Goal: Use online tool/utility: Utilize a website feature to perform a specific function

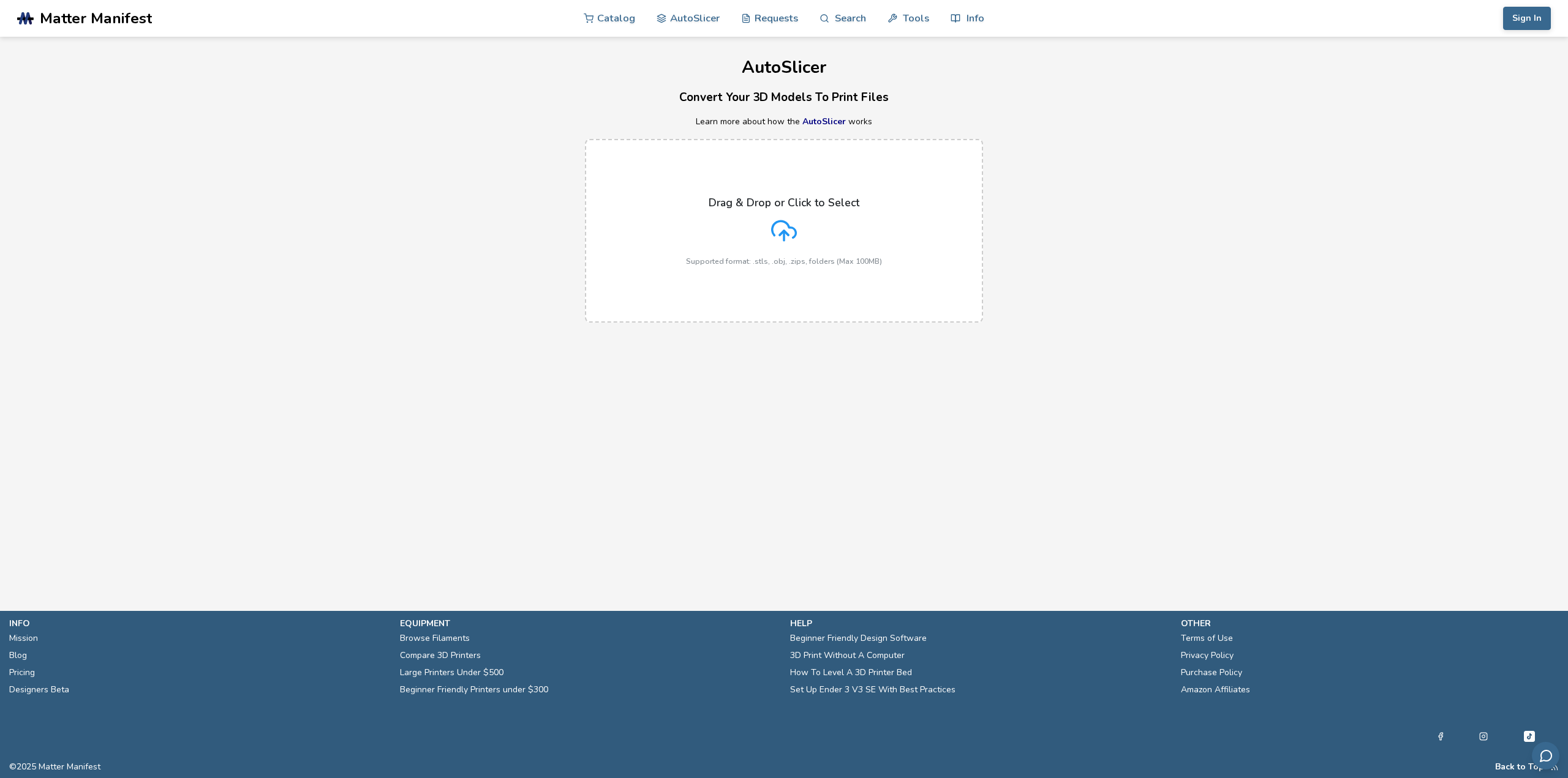
click at [772, 225] on icon at bounding box center [783, 230] width 25 height 25
click at [0, 0] on input "Drag & Drop or Click to Select Supported format: .stls, .obj, .zips, folders (M…" at bounding box center [0, 0] width 0 height 0
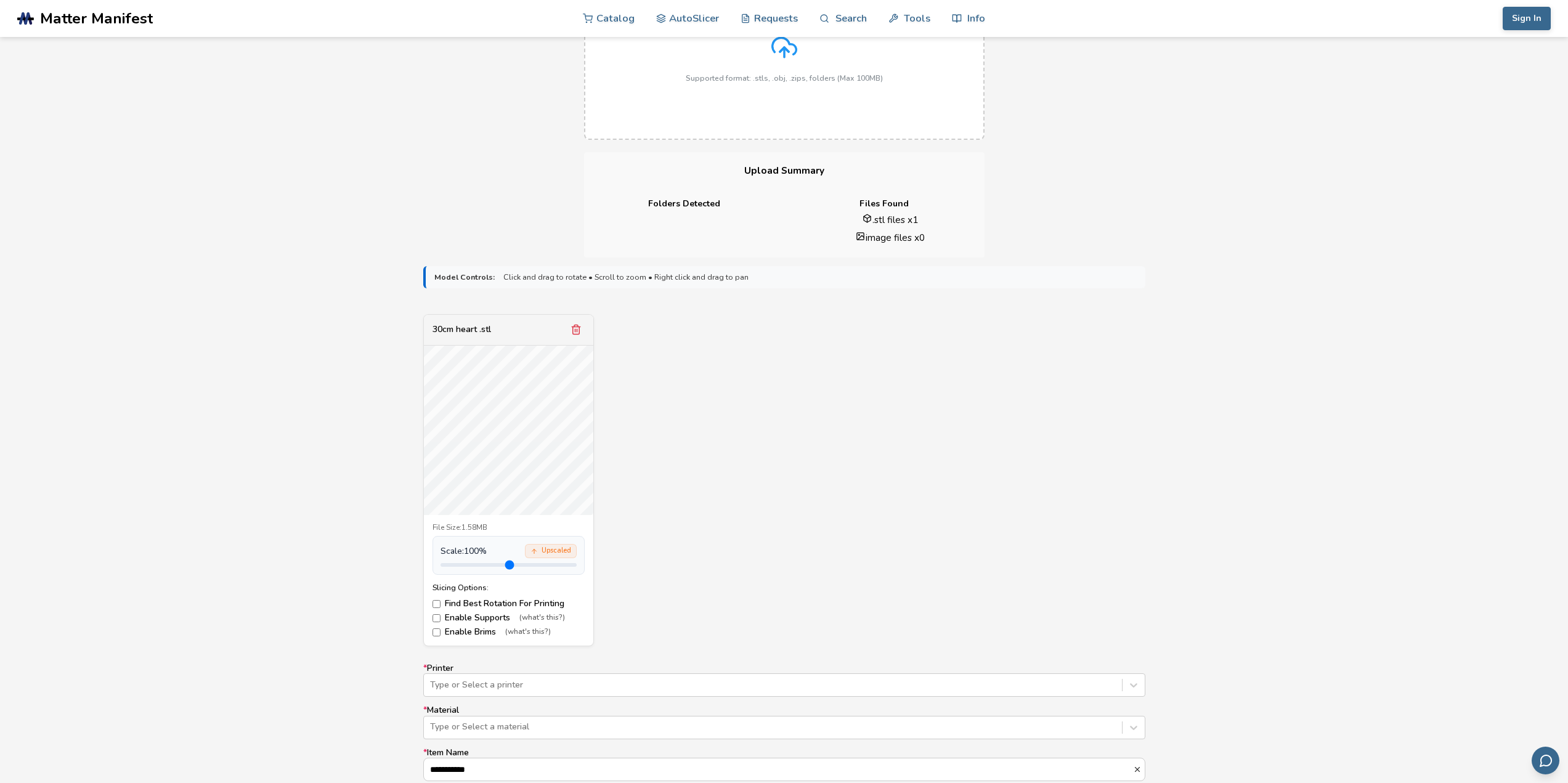
scroll to position [431, 0]
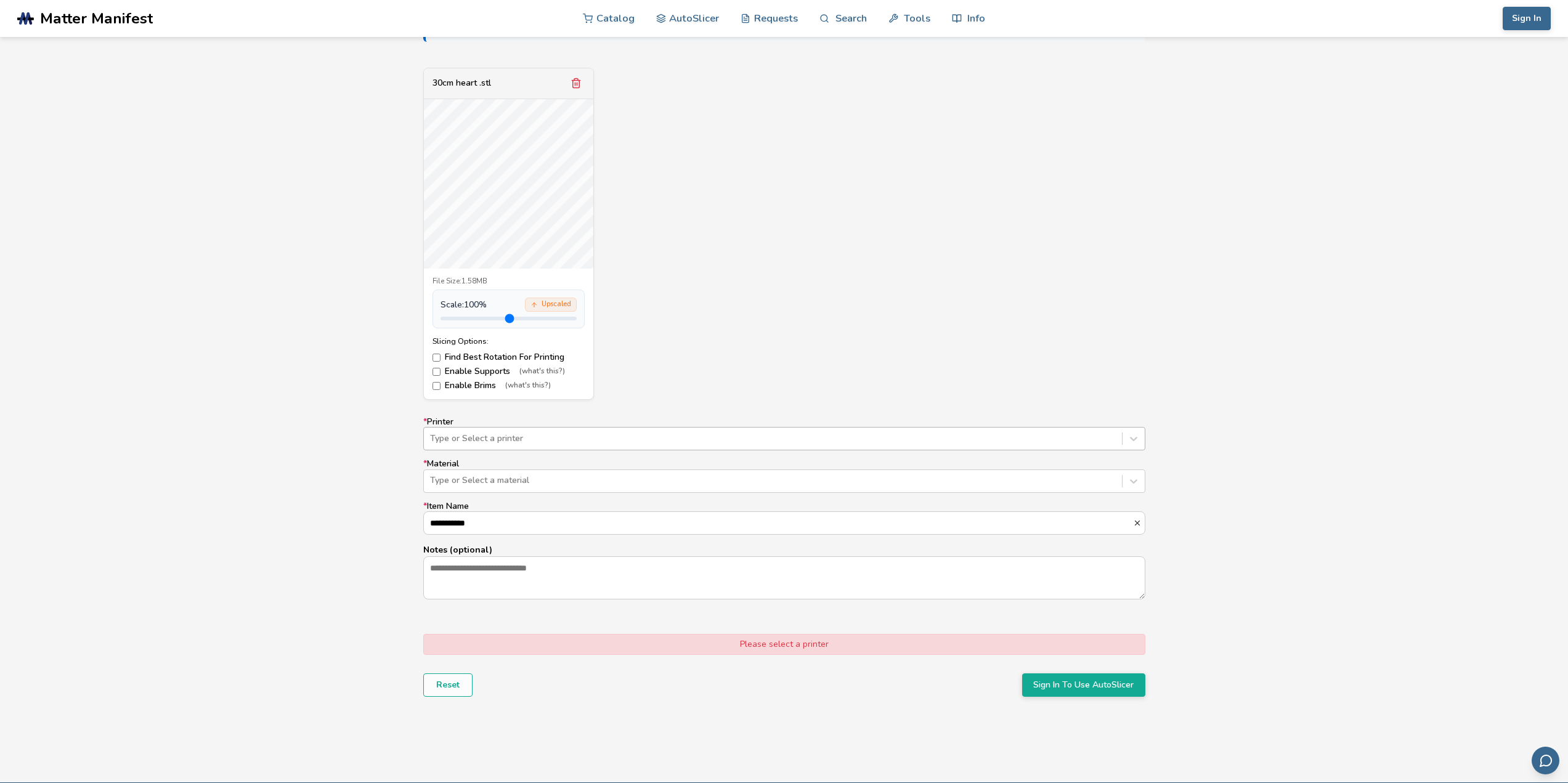
click at [570, 435] on div at bounding box center [772, 438] width 686 height 12
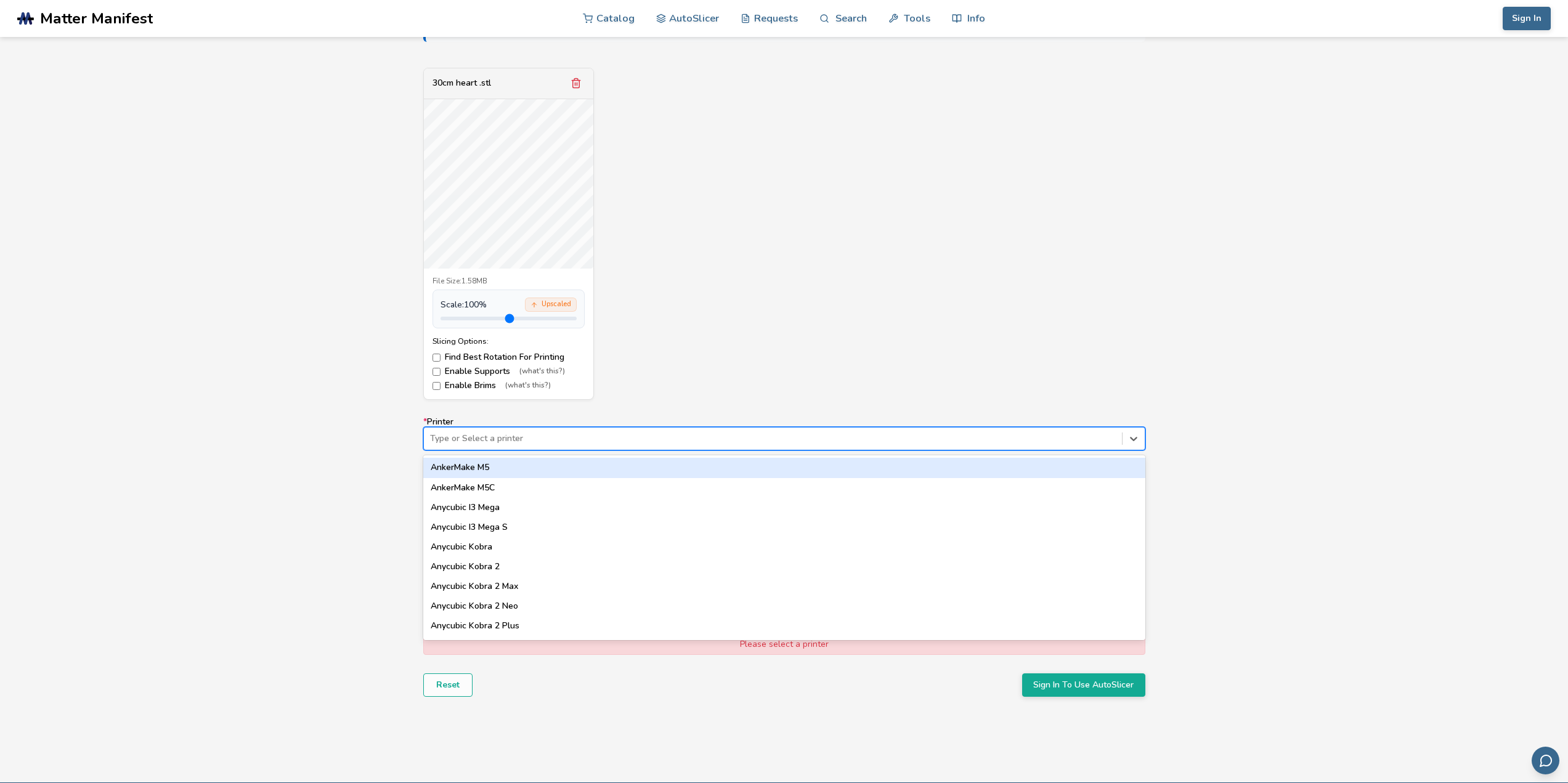
click at [554, 467] on div "AnkerMake M5" at bounding box center [784, 467] width 722 height 20
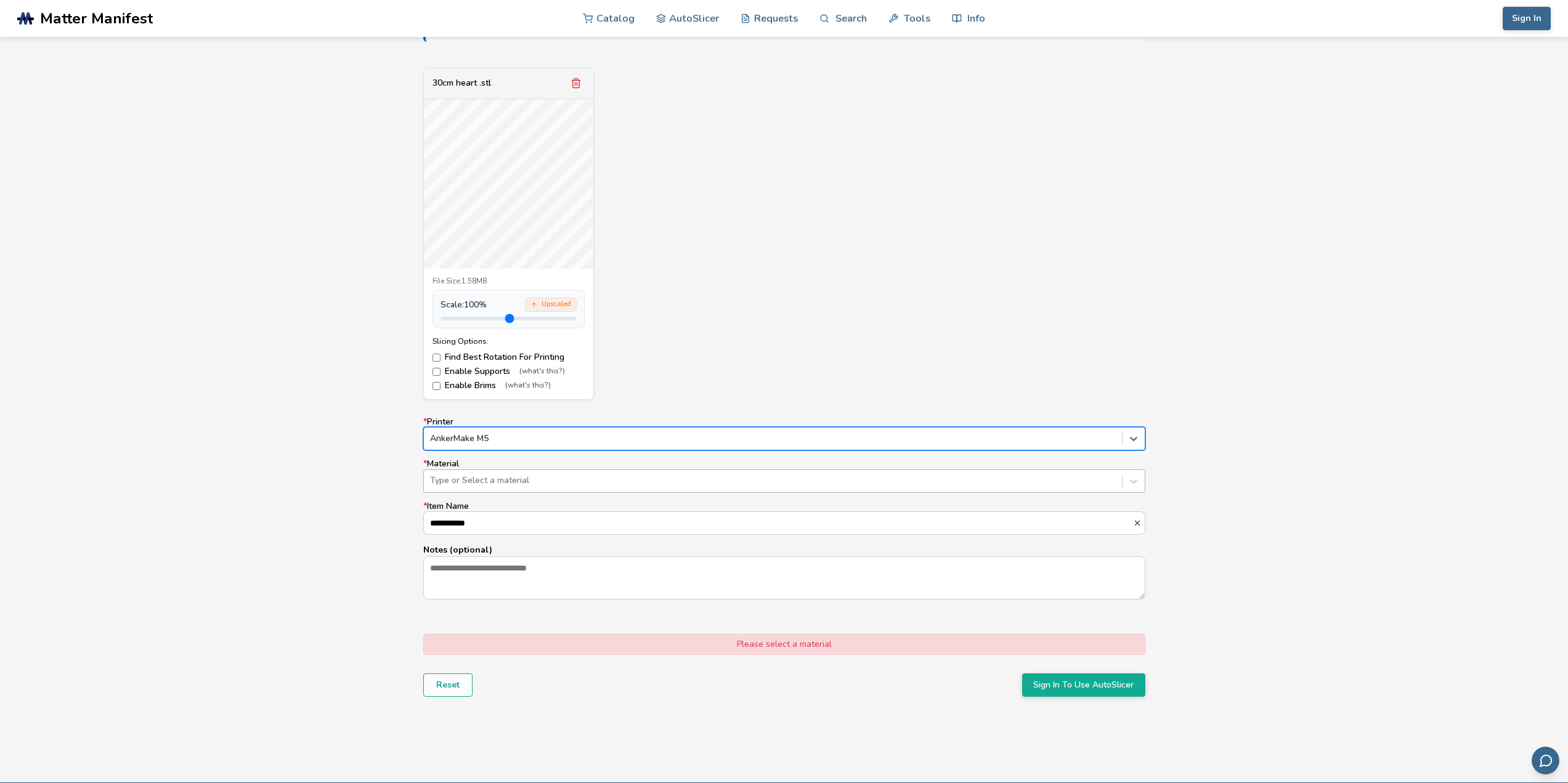
click at [525, 483] on div at bounding box center [772, 480] width 686 height 12
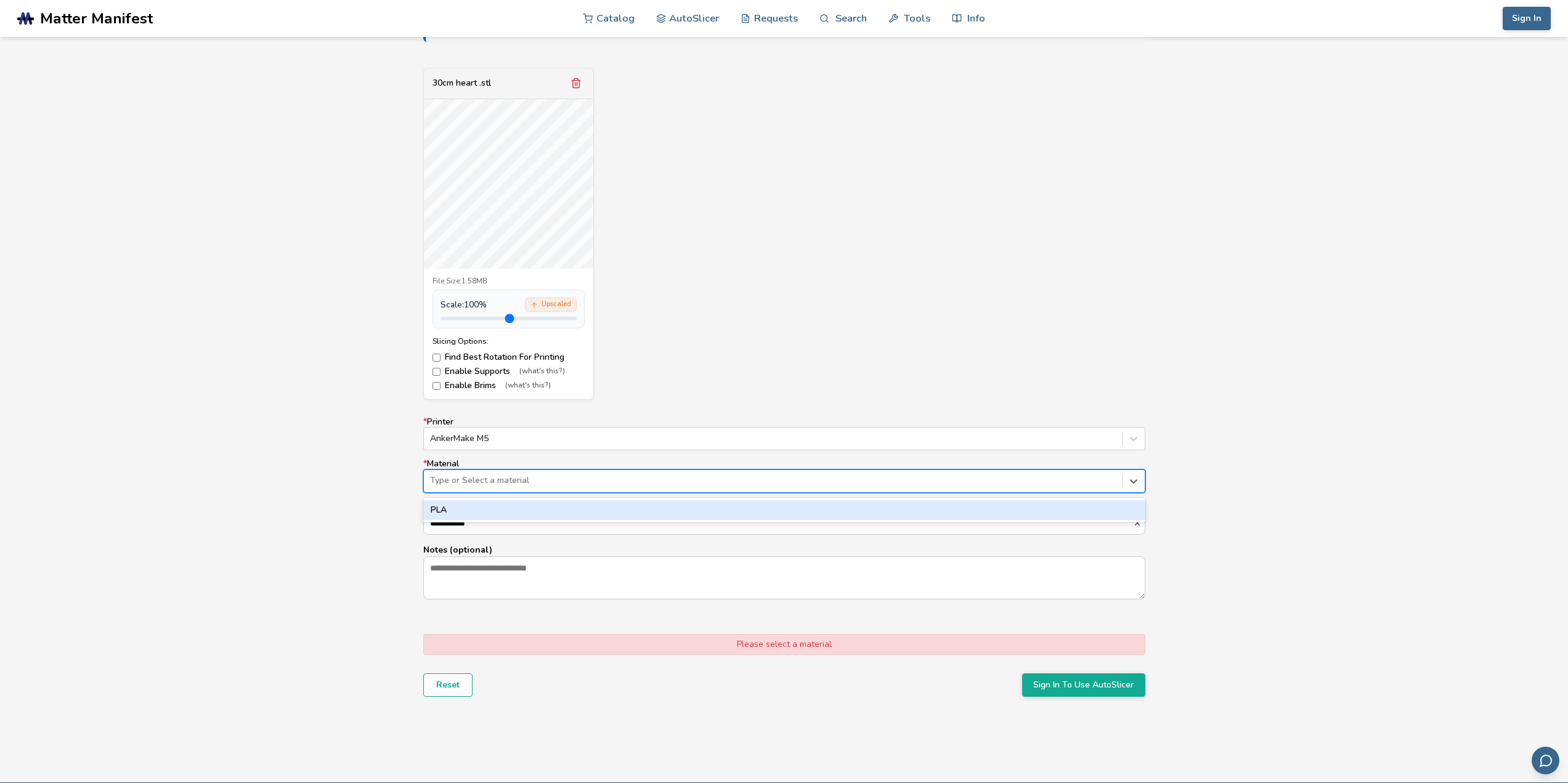
click at [513, 504] on div "PLA" at bounding box center [784, 510] width 722 height 20
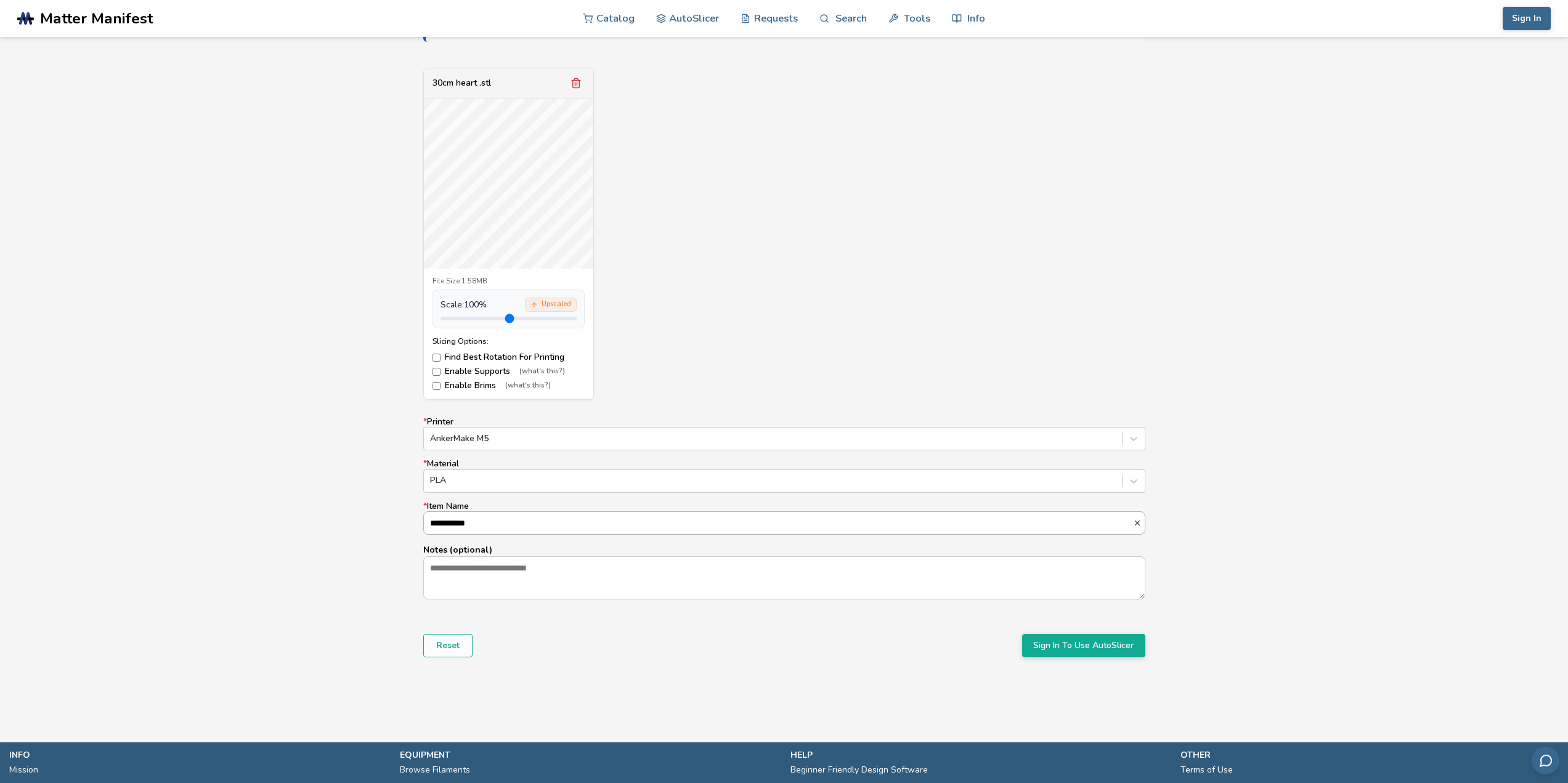
click at [519, 523] on input "**********" at bounding box center [778, 523] width 709 height 22
click at [543, 583] on textarea "Notes (optional)" at bounding box center [784, 578] width 720 height 42
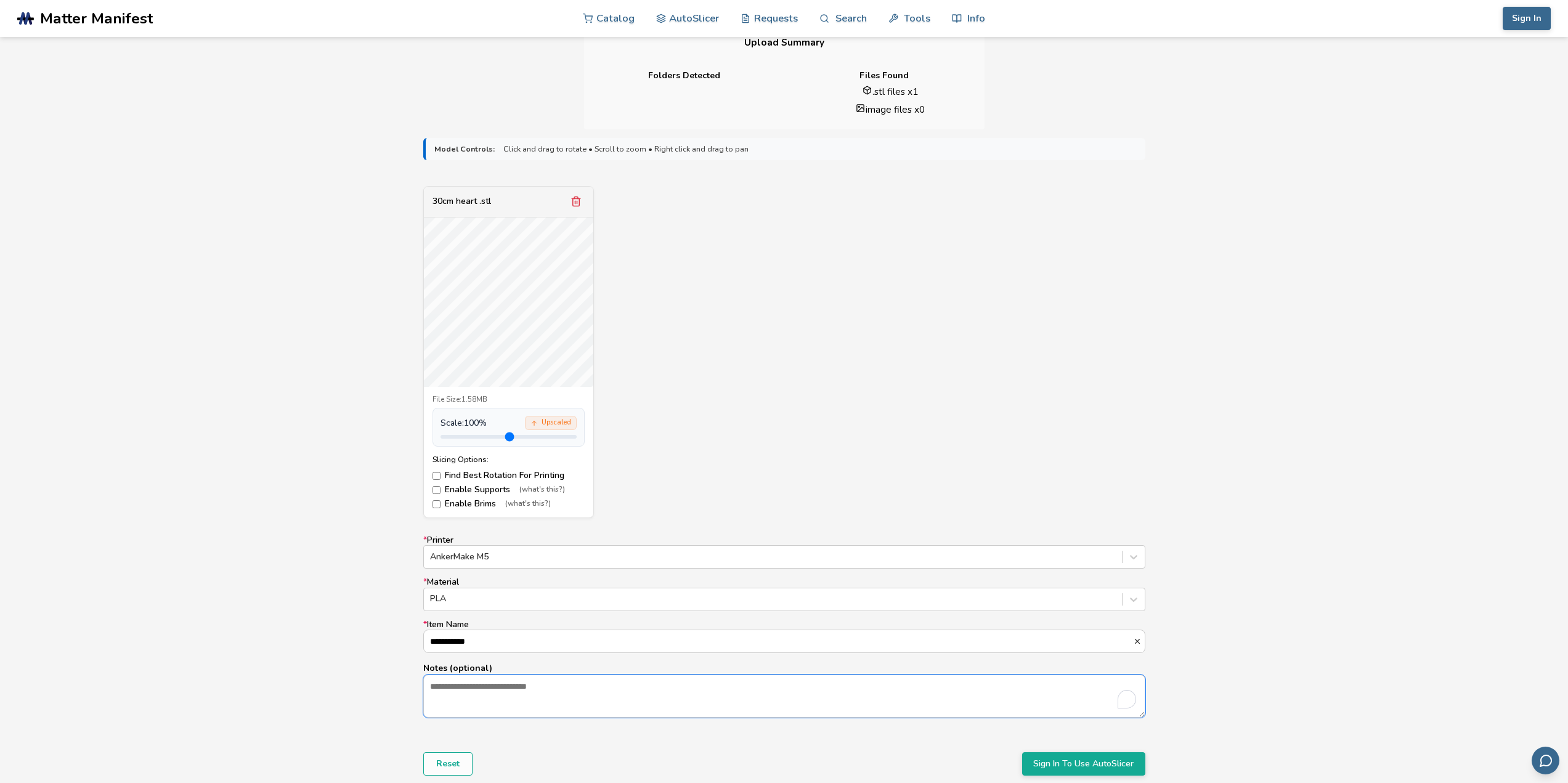
scroll to position [560, 0]
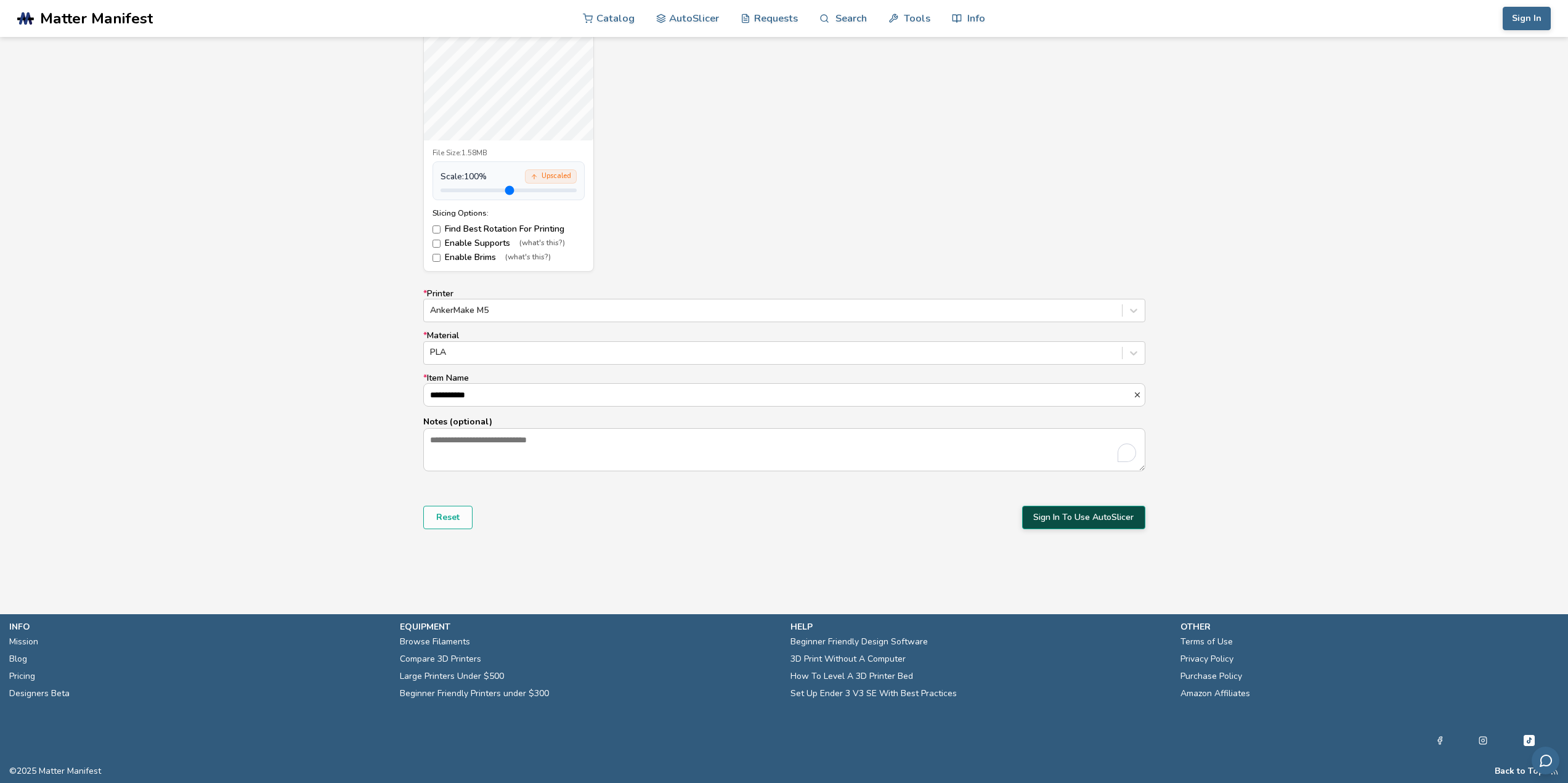
click at [1096, 521] on button "Sign In To Use AutoSlicer" at bounding box center [1083, 518] width 123 height 23
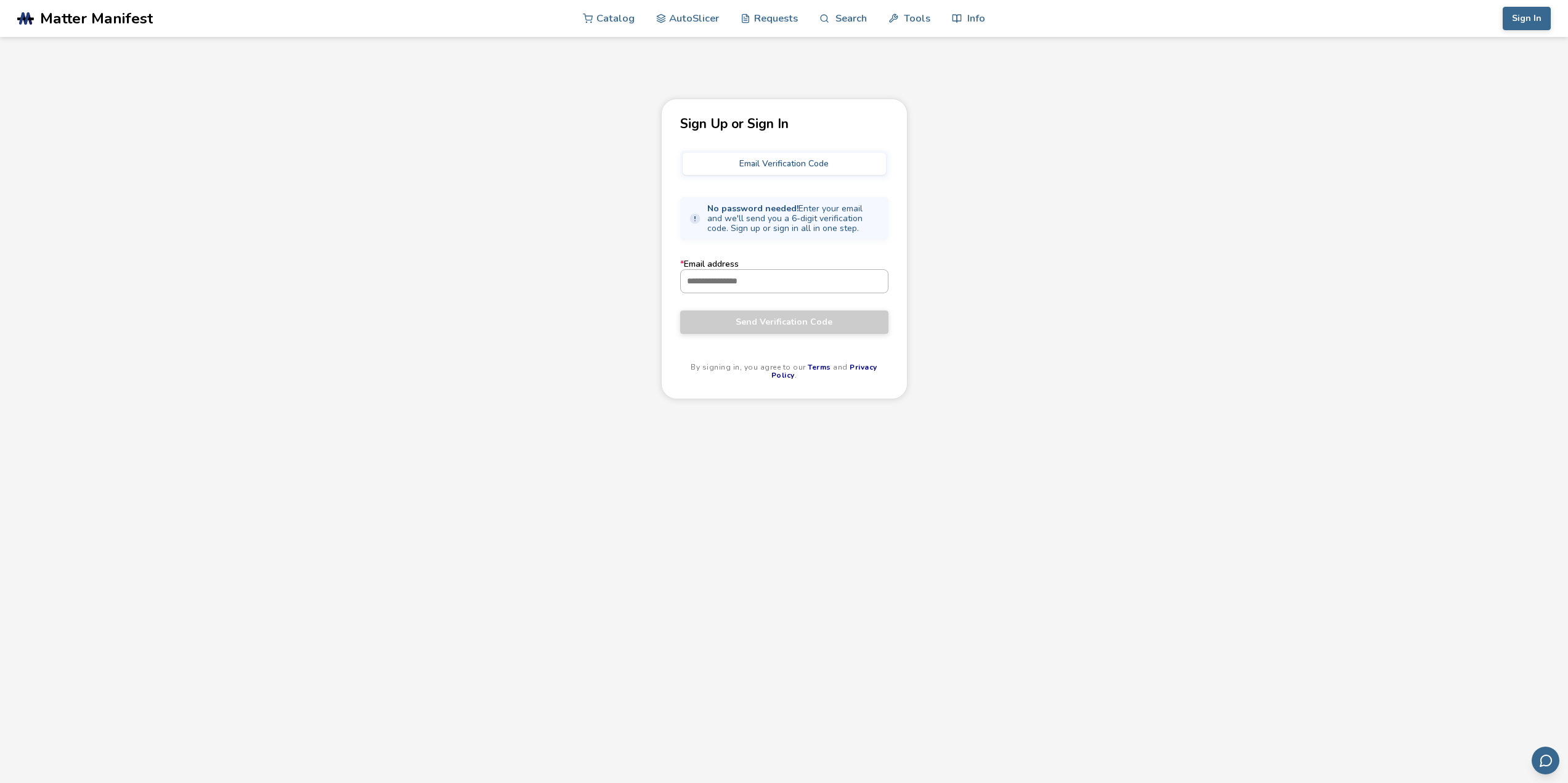
click at [800, 285] on input "* Email address" at bounding box center [784, 280] width 207 height 22
type input "**********"
click at [784, 325] on span "Send Verification Code" at bounding box center [784, 322] width 190 height 10
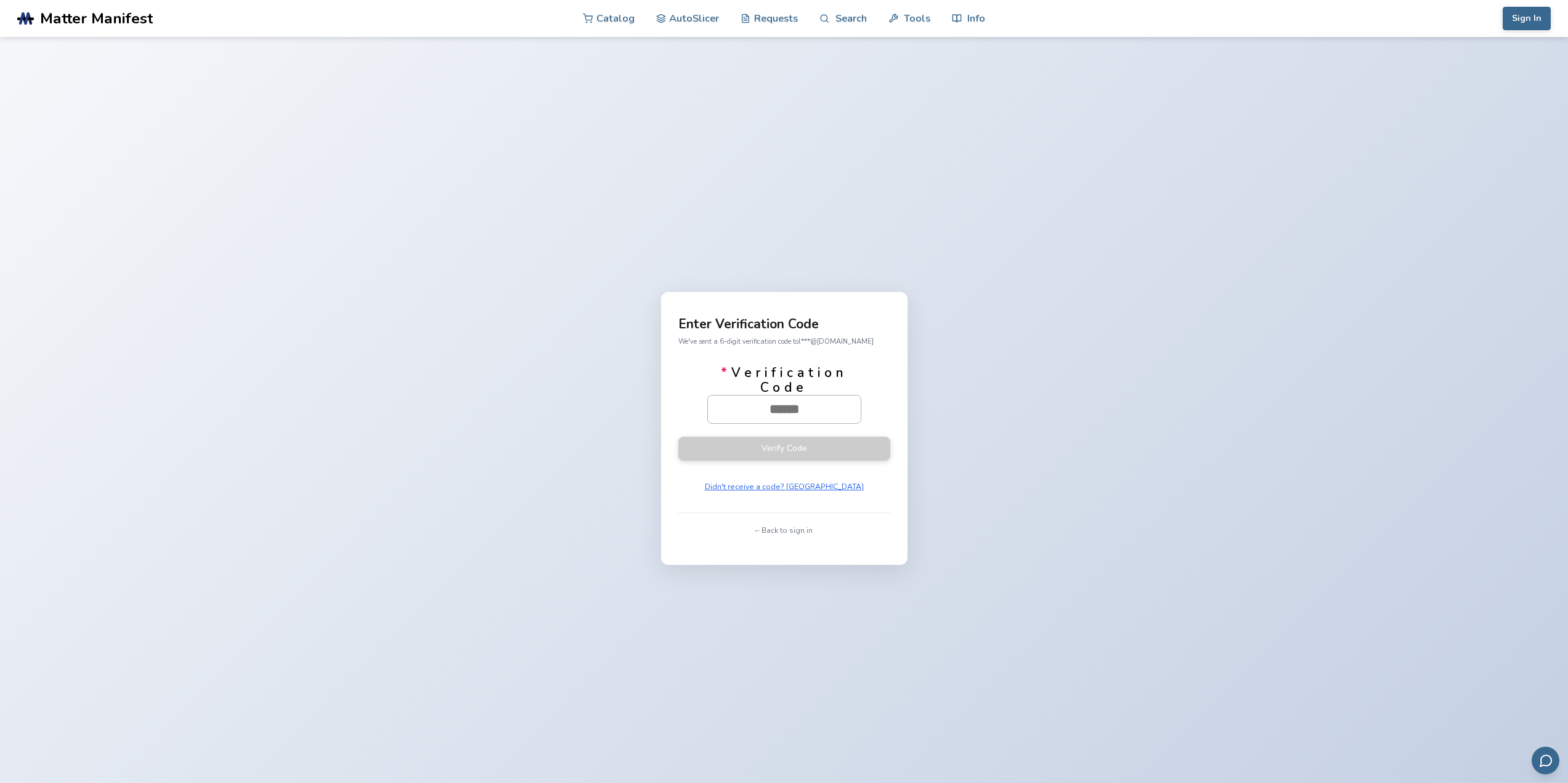
click at [829, 408] on input "* Verification Code" at bounding box center [784, 408] width 153 height 27
paste input "******"
type input "******"
click at [824, 444] on button "Verify Code" at bounding box center [784, 448] width 212 height 24
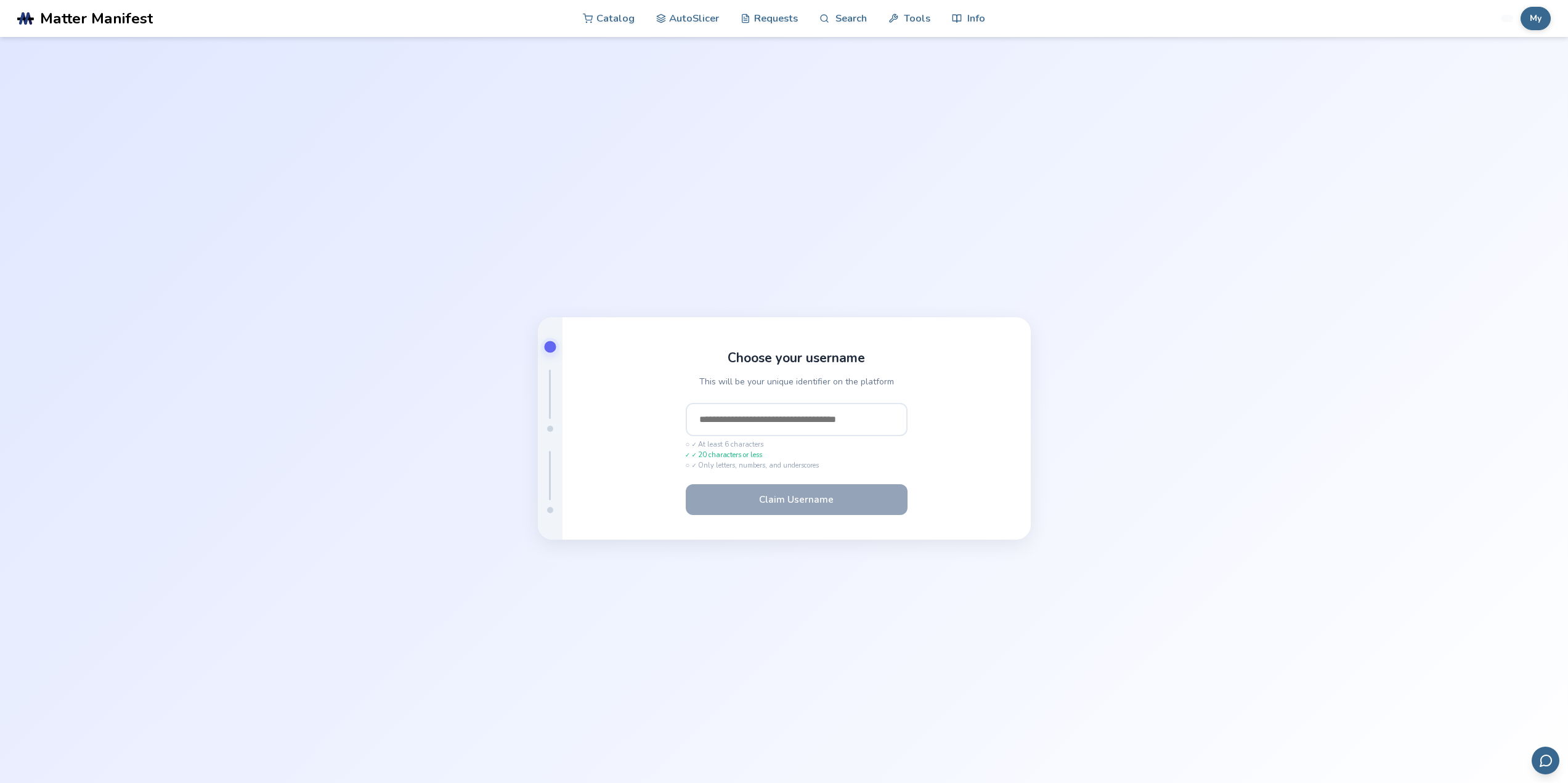
click at [804, 422] on input "text" at bounding box center [797, 419] width 222 height 33
type input "********"
click at [863, 504] on button "Claim Username" at bounding box center [797, 499] width 222 height 30
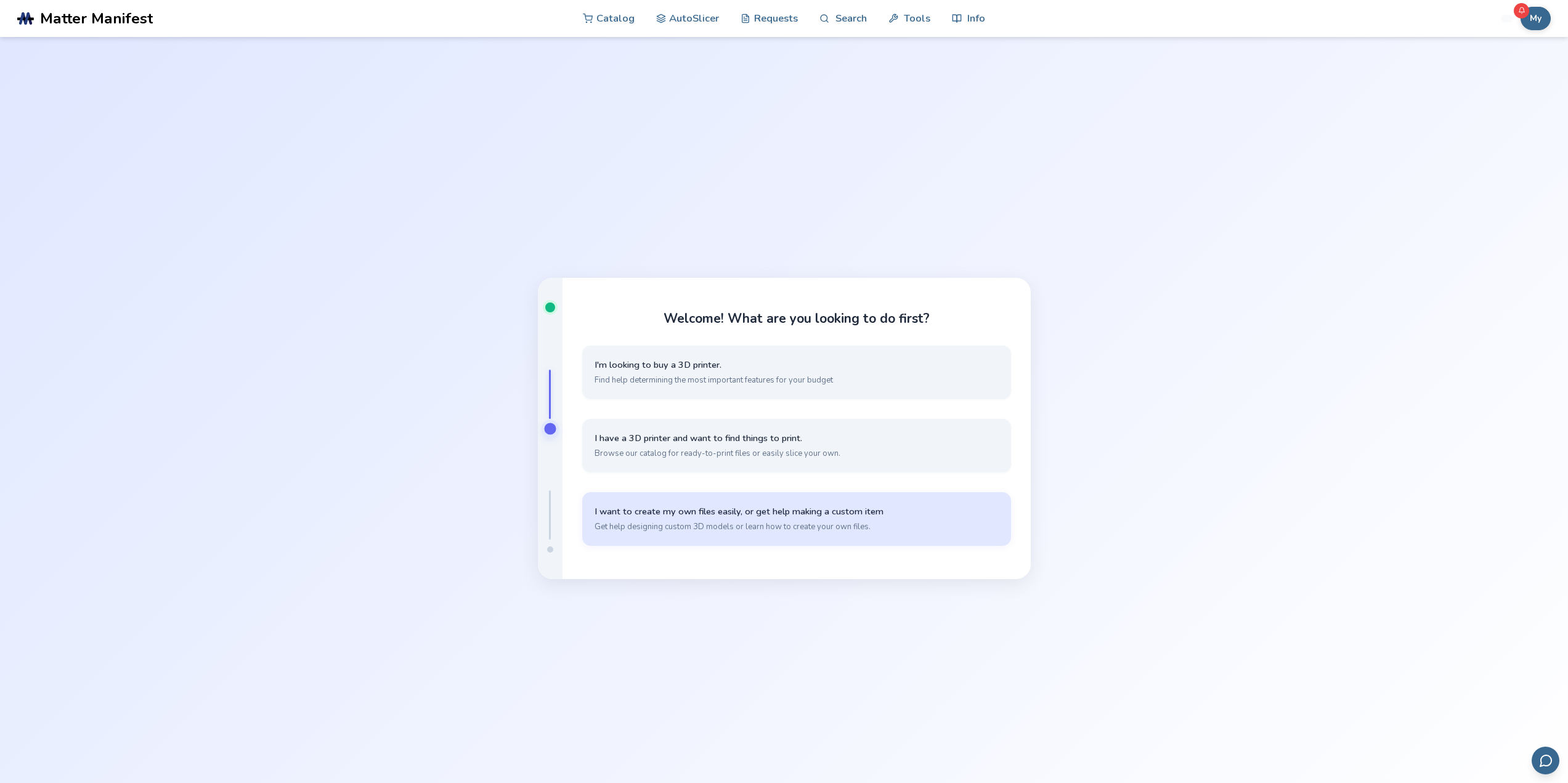
click at [874, 531] on span "Get help designing custom 3D models or learn how to create your own files." at bounding box center [797, 526] width 404 height 11
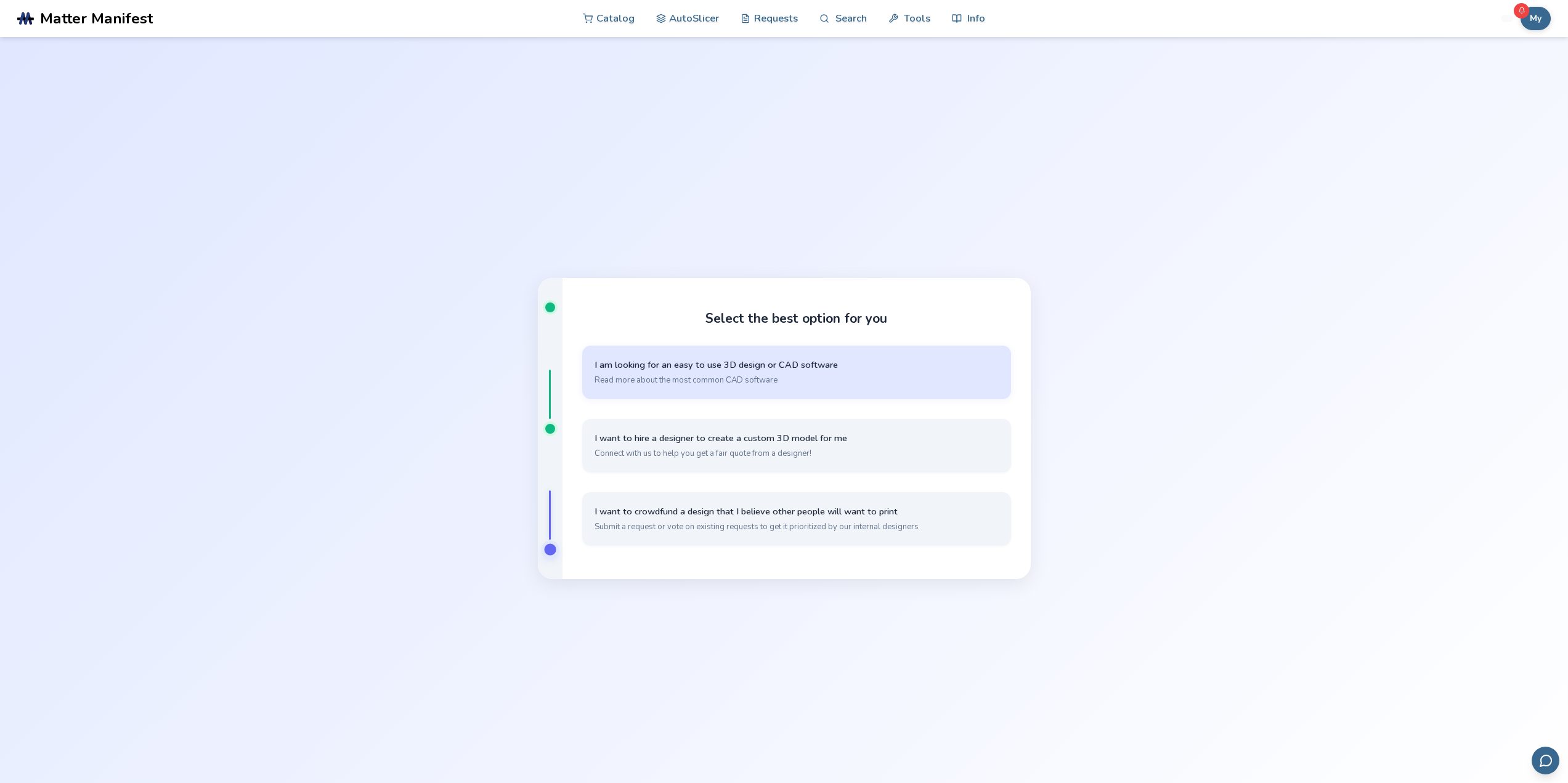
click at [782, 389] on button "I am looking for an easy to use 3D design or CAD software Read more about the m…" at bounding box center [797, 372] width 429 height 53
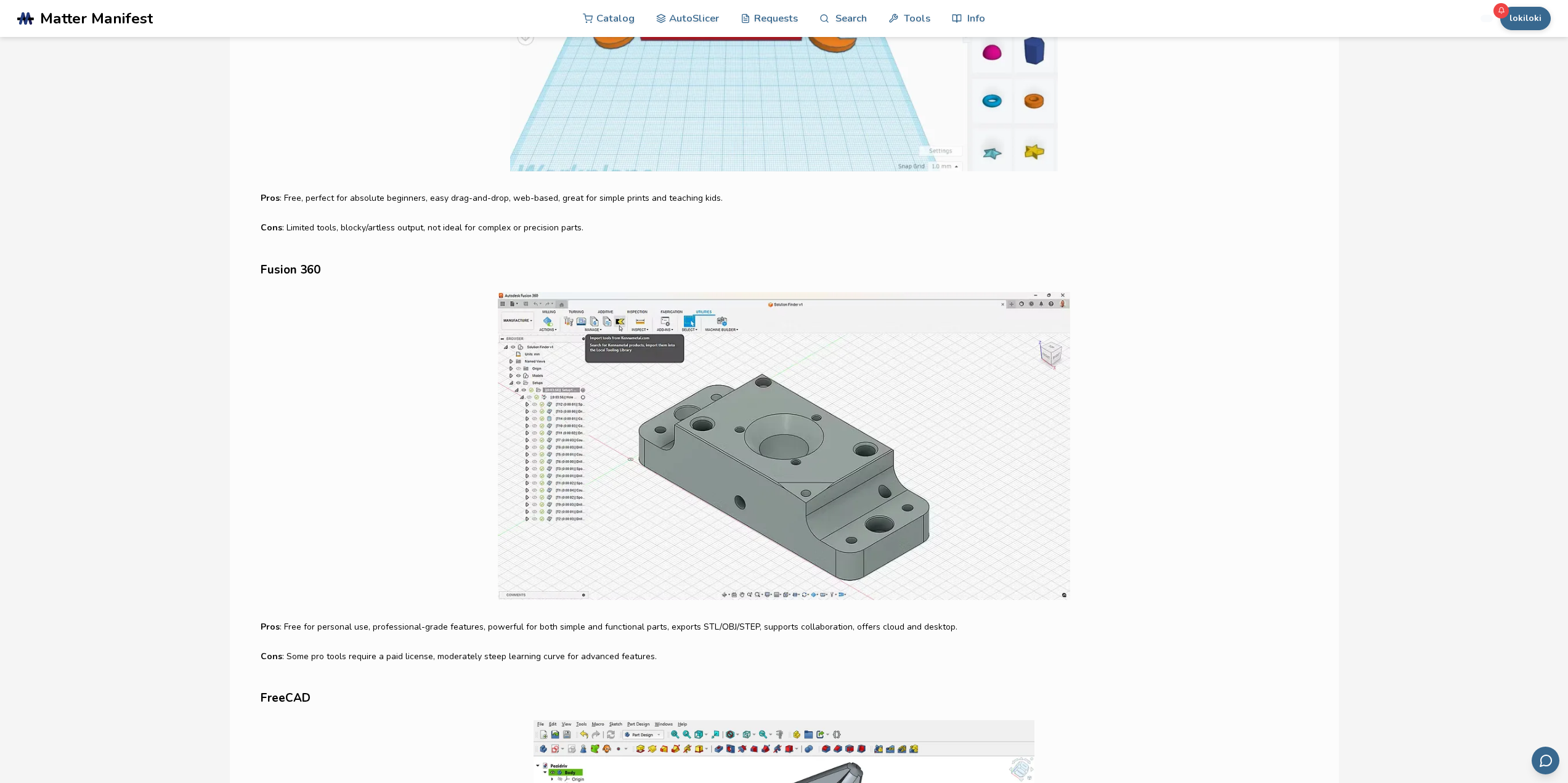
scroll to position [1417, 0]
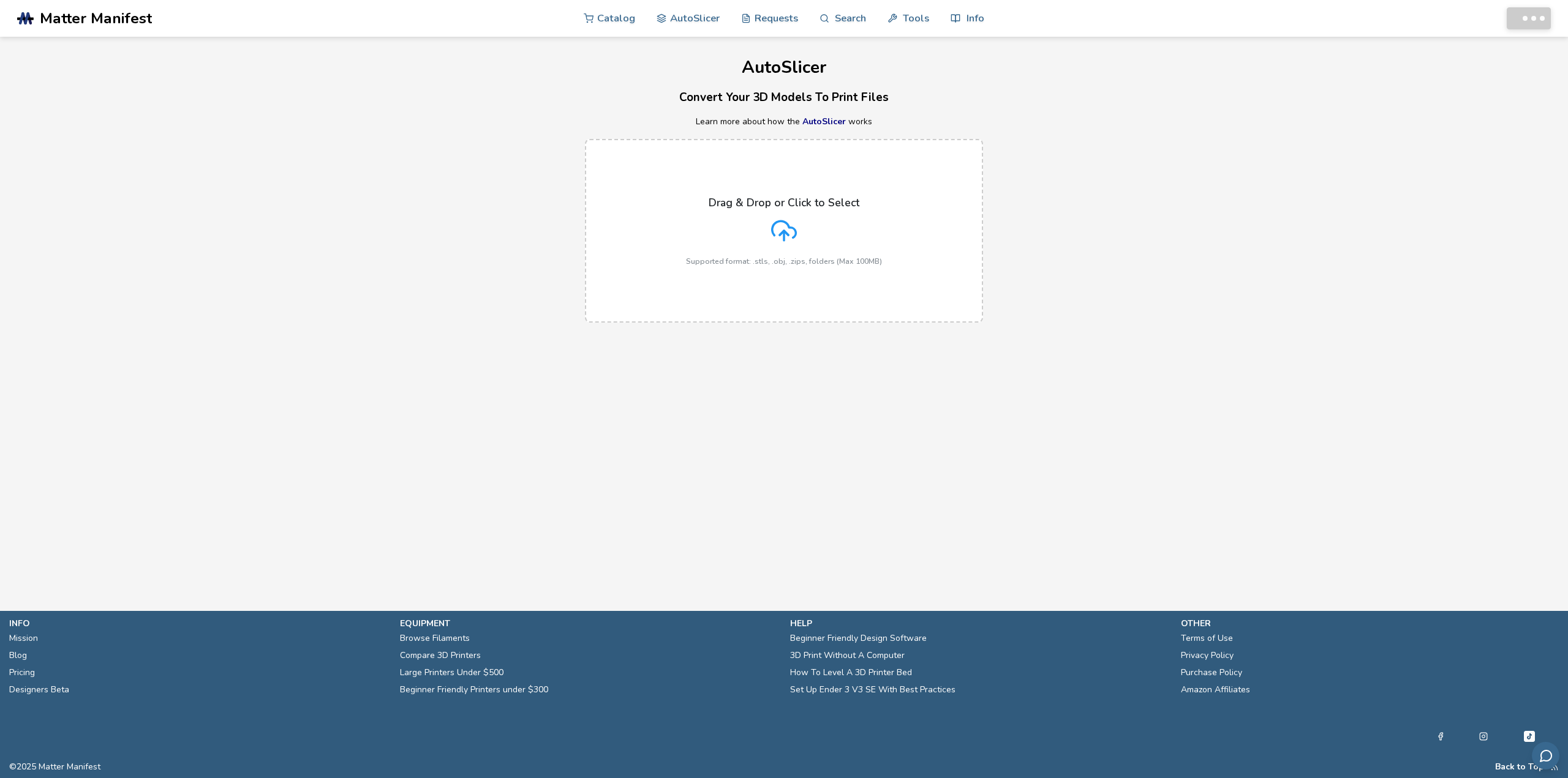
click at [752, 216] on div "Drag & Drop or Click to Select Supported format: .stls, .obj, .zips, folders (M…" at bounding box center [784, 231] width 196 height 69
click at [0, 0] on input "Drag & Drop or Click to Select Supported format: .stls, .obj, .zips, folders (M…" at bounding box center [0, 0] width 0 height 0
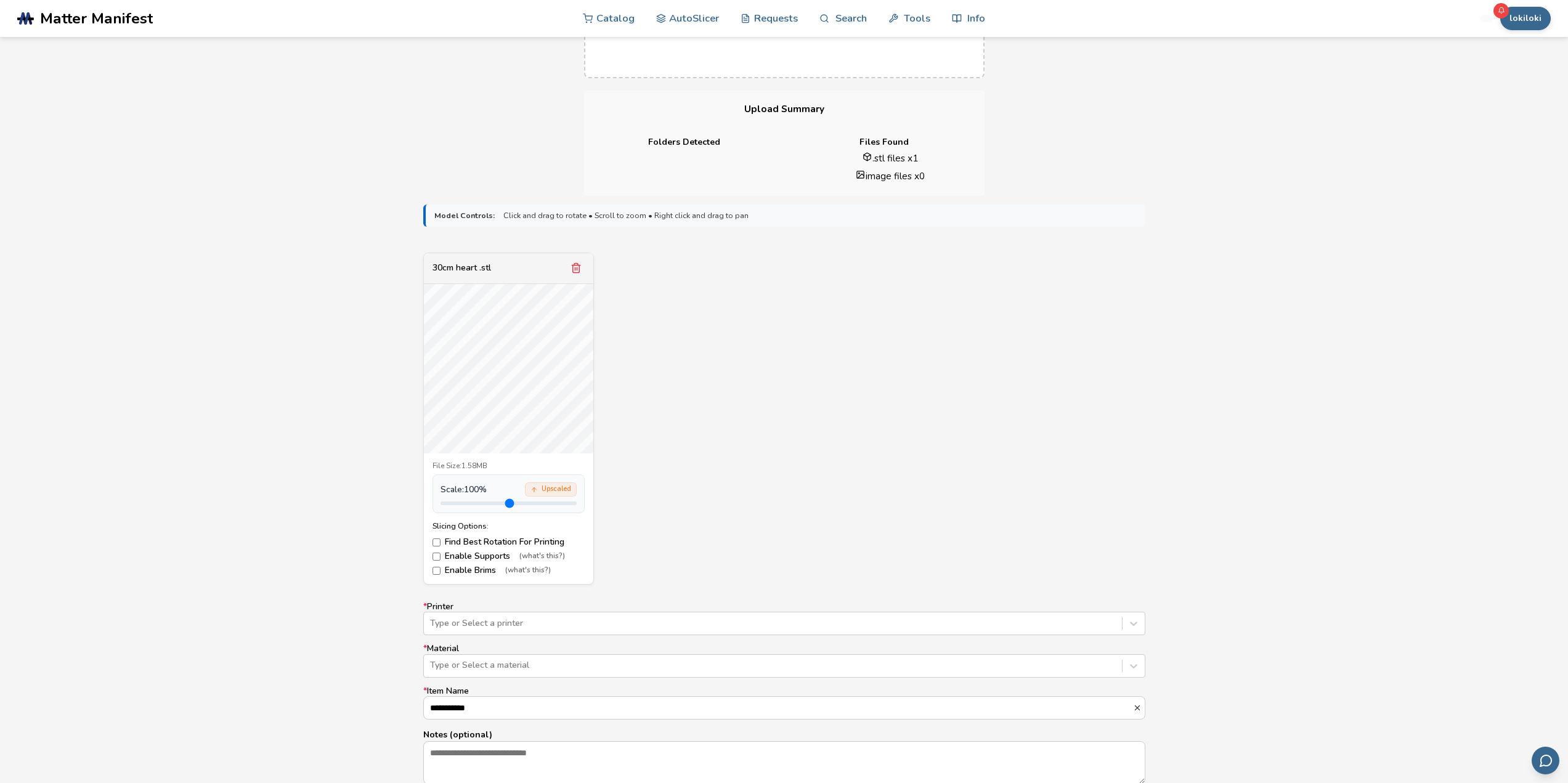
scroll to position [493, 0]
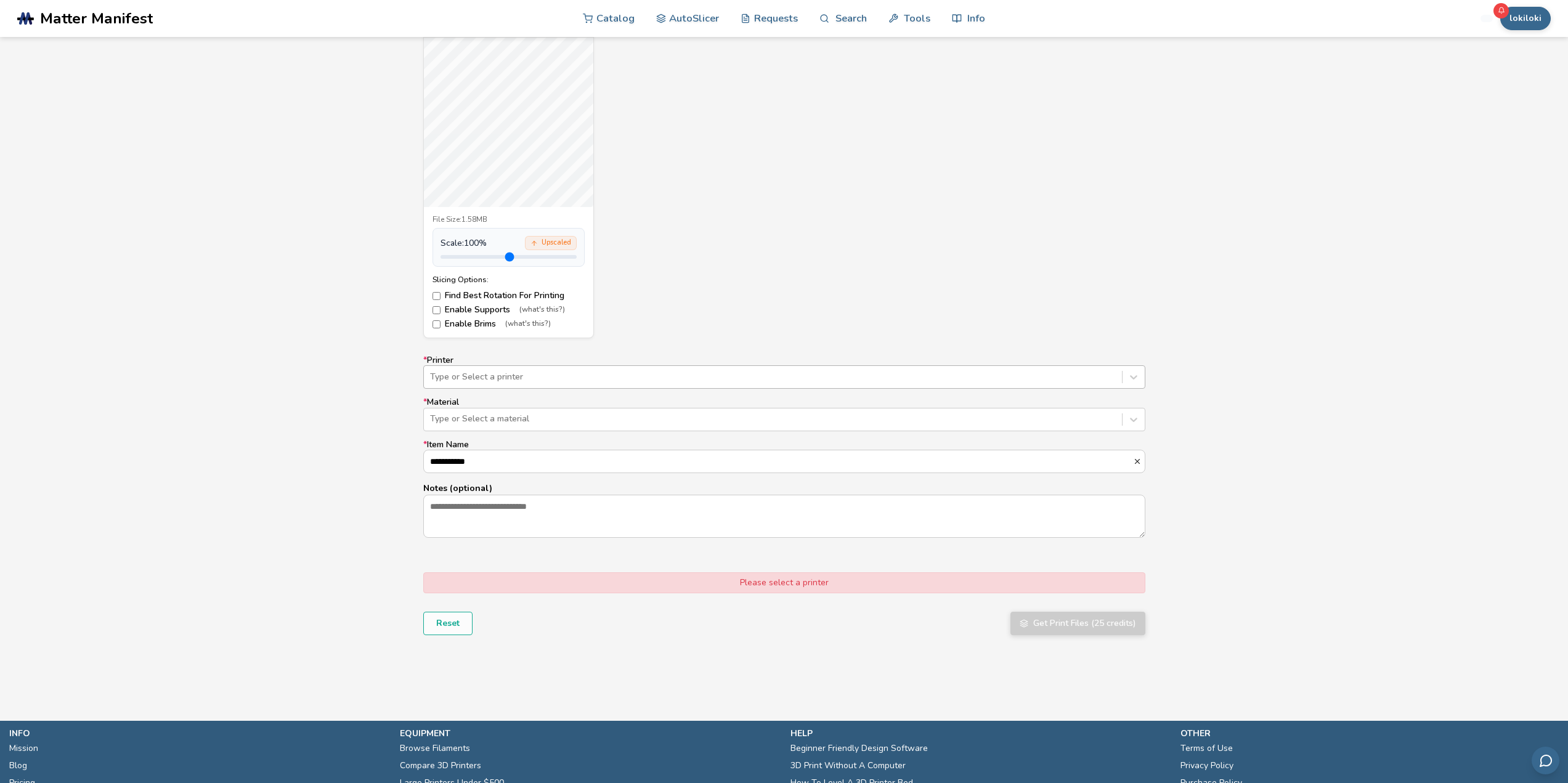
click at [500, 368] on div "Type or Select a printer" at bounding box center [784, 377] width 722 height 23
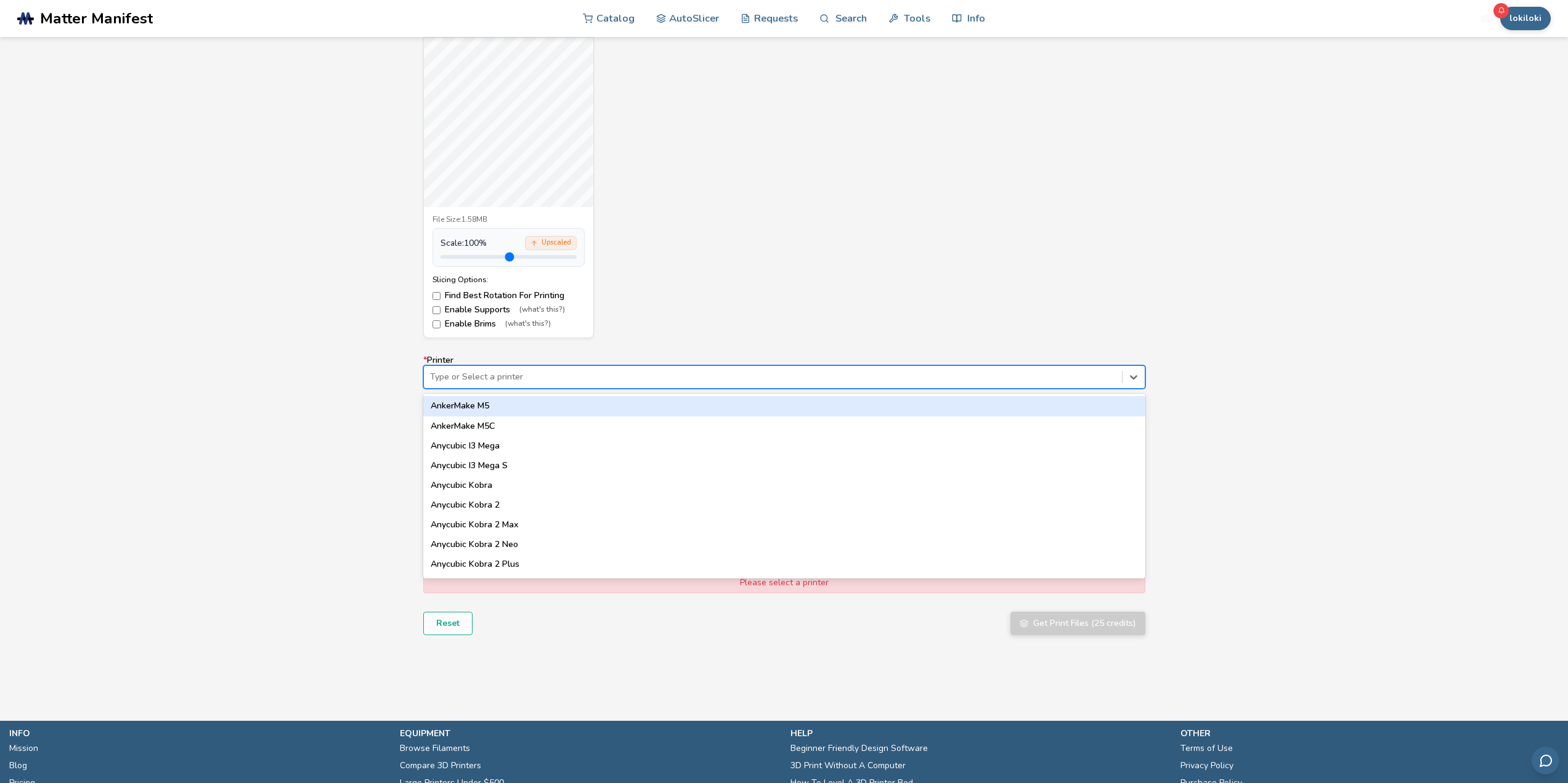
click at [498, 404] on div "AnkerMake M5" at bounding box center [784, 406] width 722 height 20
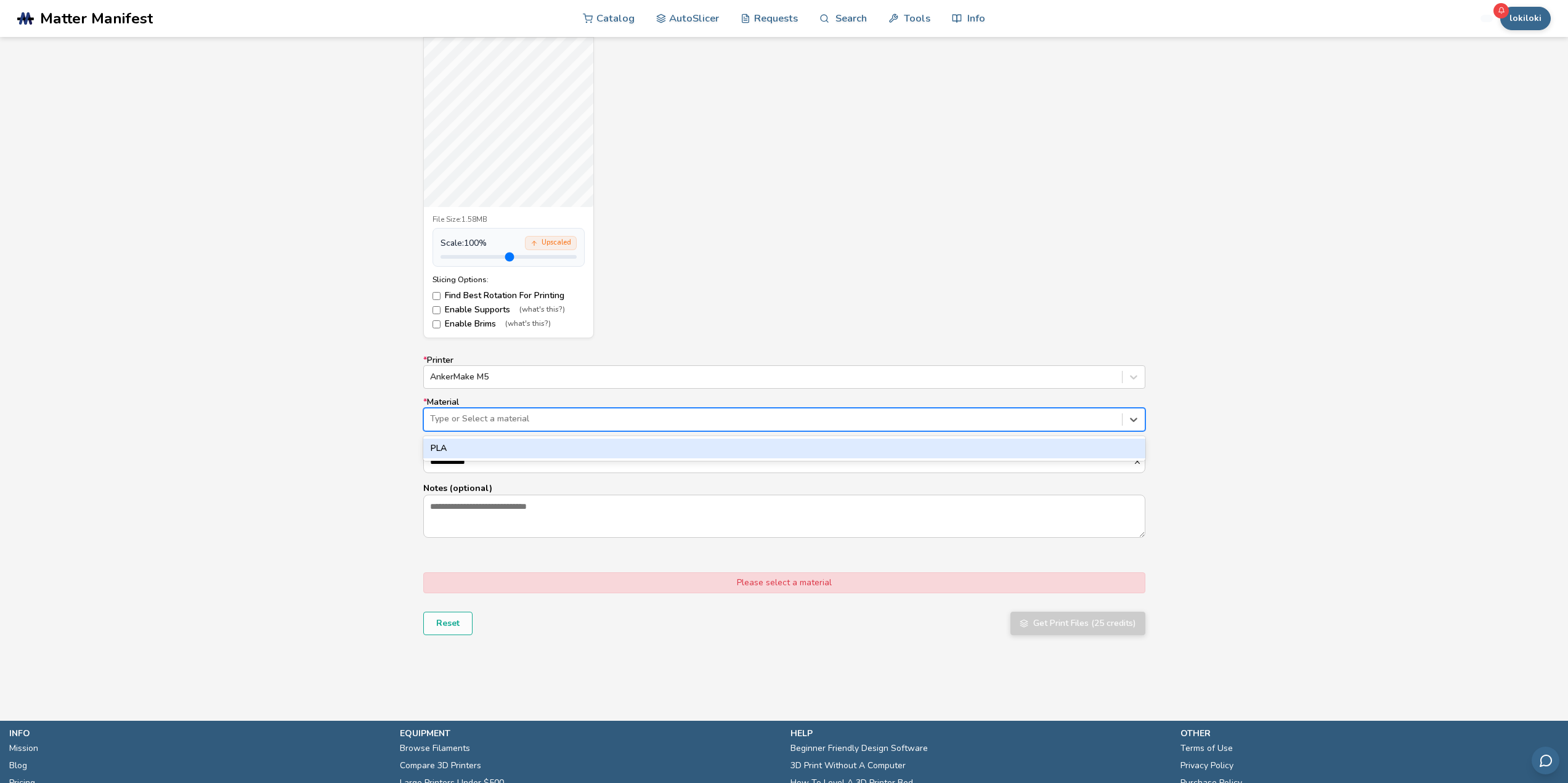
click at [531, 421] on div at bounding box center [772, 418] width 686 height 12
click at [513, 444] on div "PLA" at bounding box center [784, 449] width 722 height 20
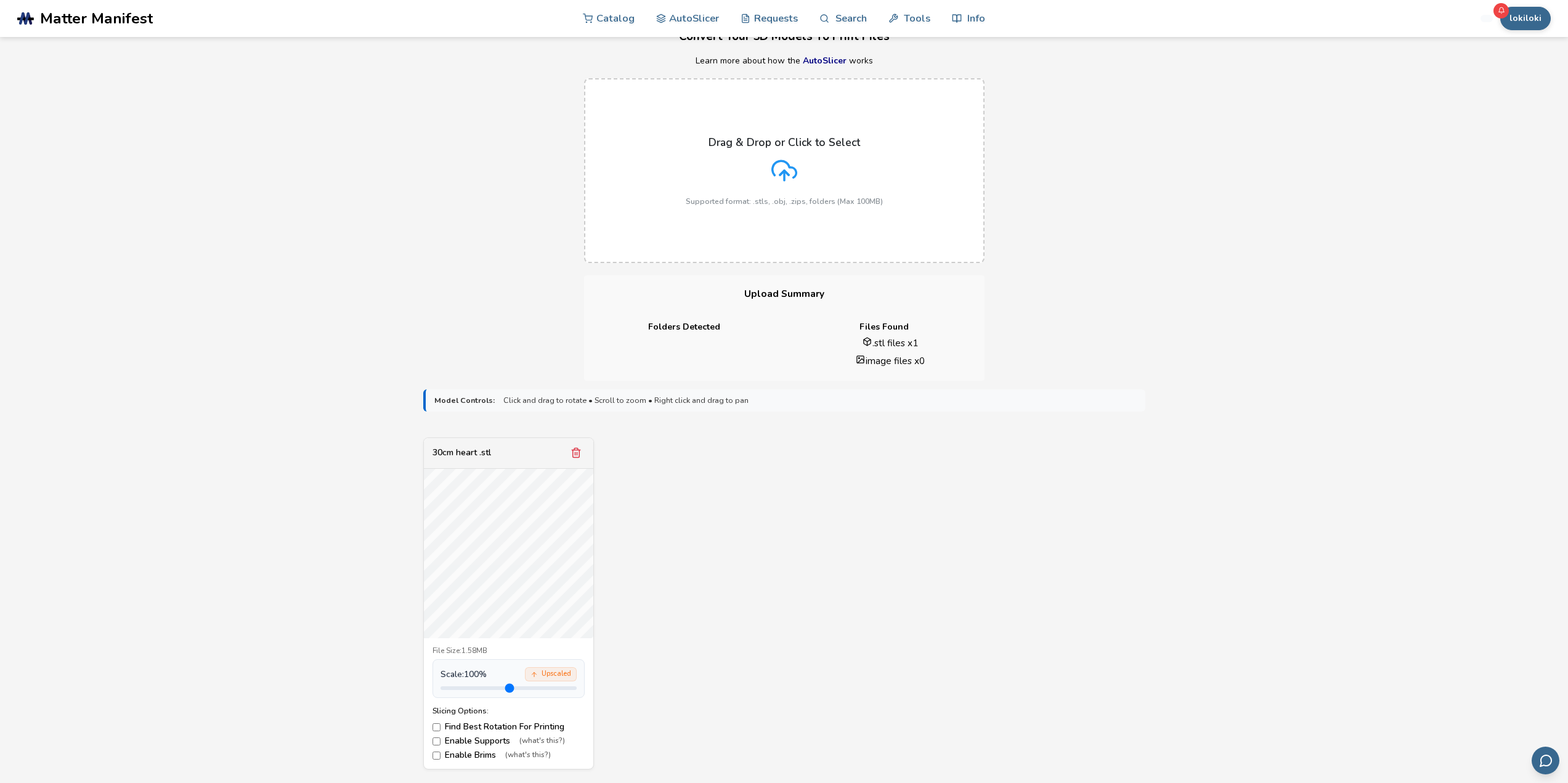
scroll to position [0, 0]
